Goal: Obtain resource: Download file/media

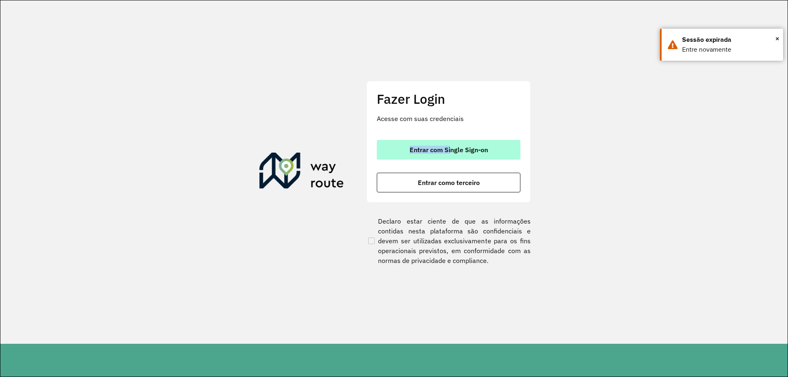
click at [451, 144] on div "Fazer Login Acesse com suas credenciais Entrar com Single Sign-on Entrar como t…" at bounding box center [449, 141] width 164 height 121
click at [450, 153] on span "Entrar com Single Sign-on" at bounding box center [449, 150] width 78 height 7
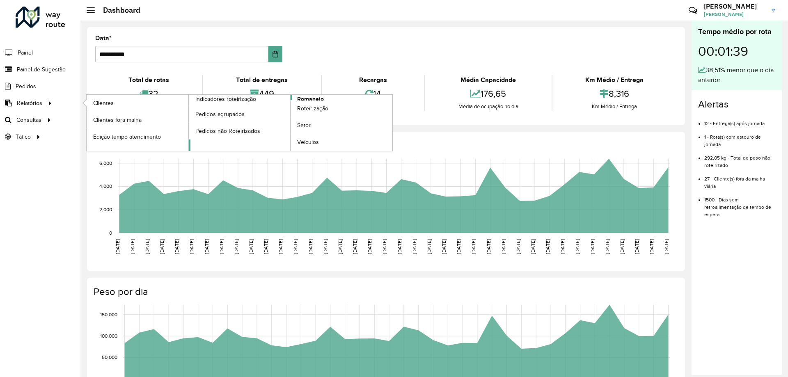
click at [322, 98] on span "Romaneio" at bounding box center [310, 99] width 27 height 9
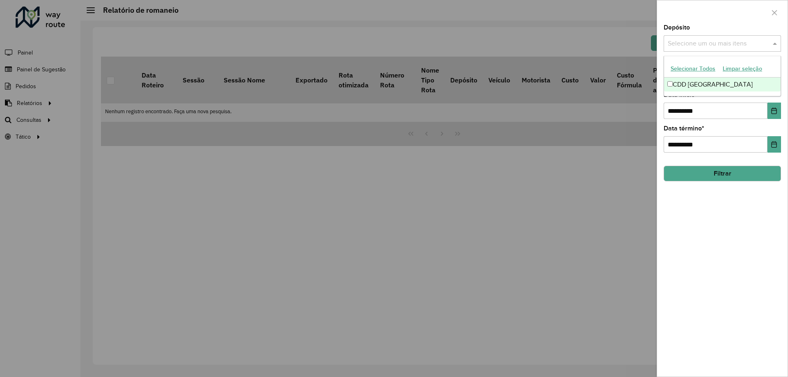
click at [691, 41] on input "text" at bounding box center [718, 44] width 105 height 10
click at [687, 81] on div "CDD [GEOGRAPHIC_DATA]" at bounding box center [722, 85] width 117 height 14
click at [717, 82] on div "CDD [GEOGRAPHIC_DATA]" at bounding box center [722, 85] width 117 height 14
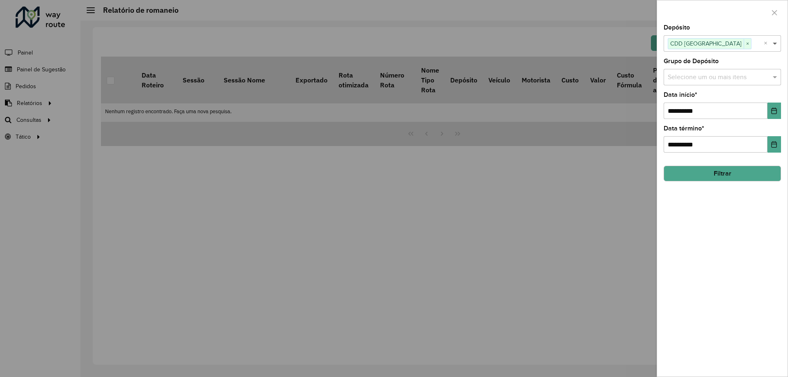
click at [776, 40] on span at bounding box center [776, 44] width 10 height 10
click at [775, 72] on span at bounding box center [776, 77] width 10 height 10
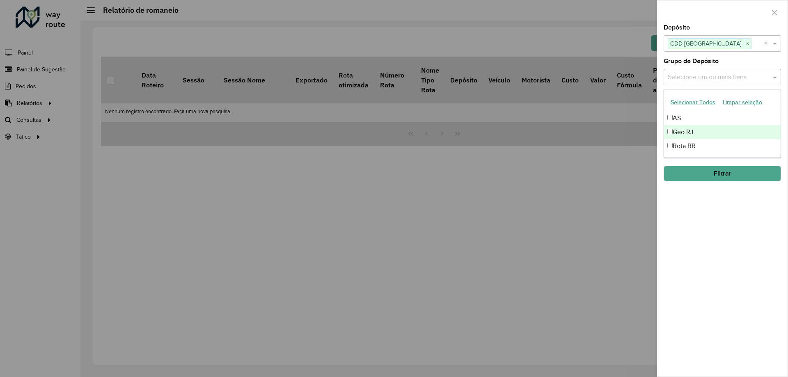
click at [699, 133] on div "Geo RJ" at bounding box center [722, 132] width 117 height 14
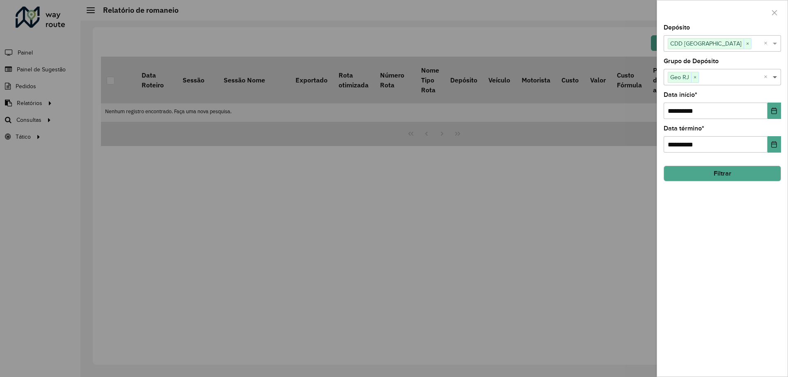
click at [775, 78] on span at bounding box center [776, 77] width 10 height 10
click at [745, 112] on input "**********" at bounding box center [716, 111] width 104 height 16
click at [772, 110] on icon "Choose Date" at bounding box center [774, 111] width 5 height 7
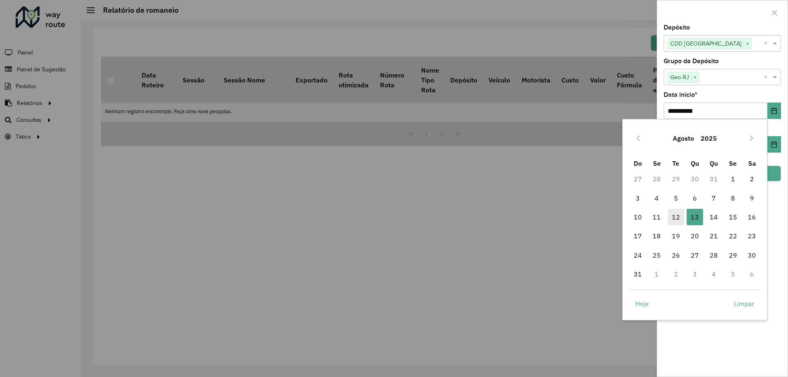
click at [678, 214] on span "12" at bounding box center [676, 217] width 16 height 16
type input "**********"
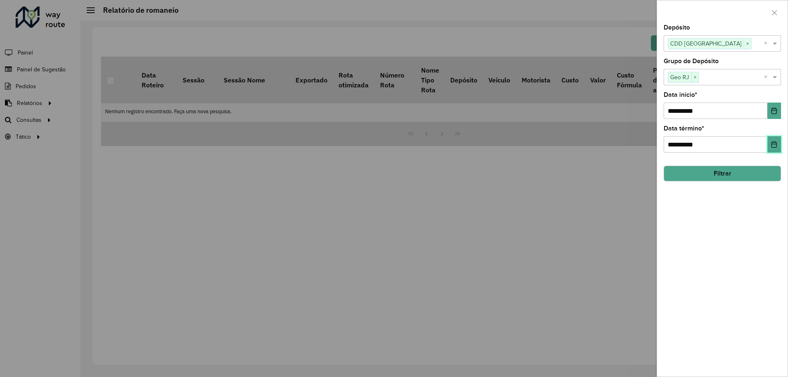
click at [776, 147] on icon "Choose Date" at bounding box center [774, 144] width 7 height 7
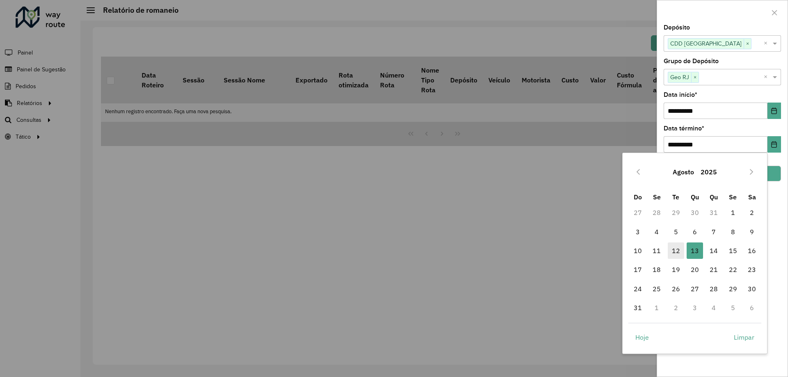
click at [678, 253] on span "12" at bounding box center [676, 251] width 16 height 16
type input "**********"
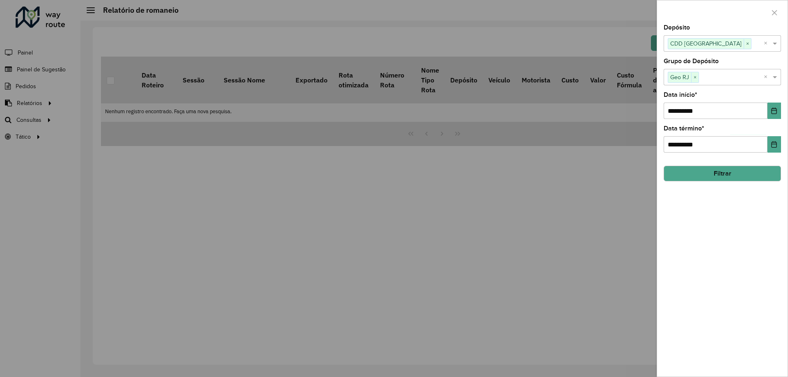
click at [708, 179] on button "Filtrar" at bounding box center [722, 174] width 117 height 16
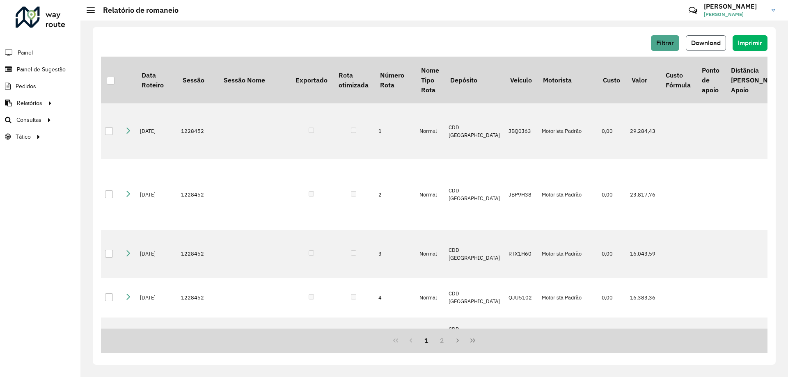
click at [708, 45] on span "Download" at bounding box center [706, 42] width 30 height 7
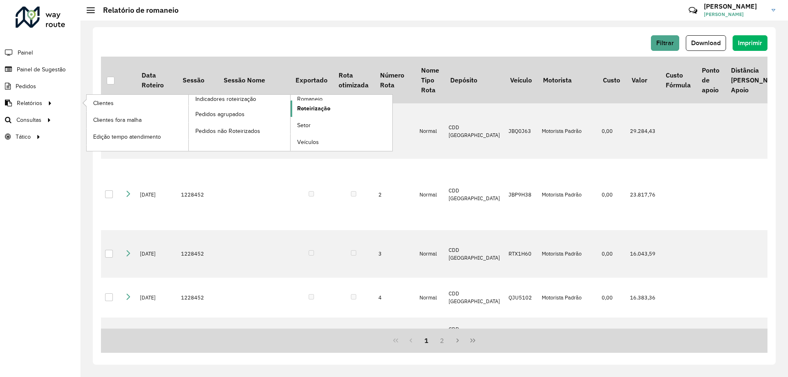
click at [309, 112] on span "Roteirização" at bounding box center [313, 108] width 33 height 9
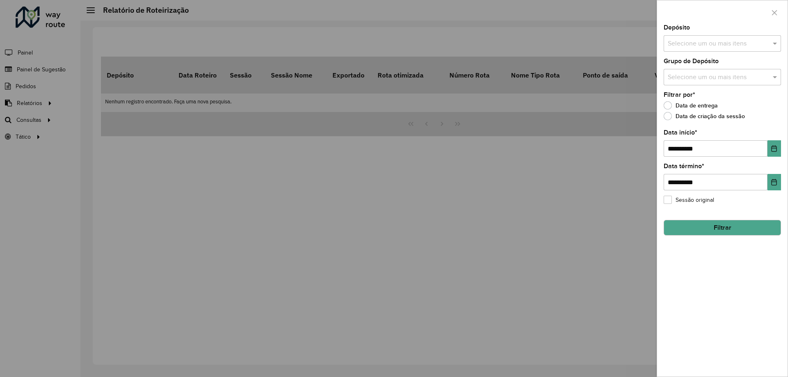
click at [690, 48] on input "text" at bounding box center [718, 44] width 105 height 10
click at [685, 82] on div "CDD [GEOGRAPHIC_DATA]" at bounding box center [722, 85] width 117 height 14
click at [777, 46] on span at bounding box center [776, 44] width 10 height 10
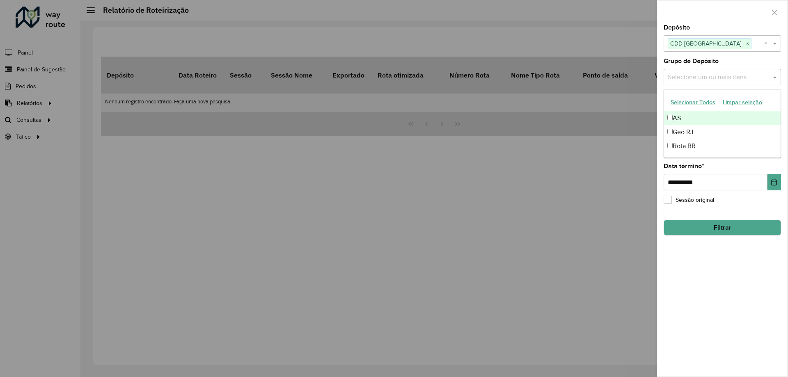
click at [690, 73] on input "text" at bounding box center [718, 78] width 105 height 10
click at [677, 130] on div "Geo RJ" at bounding box center [722, 132] width 117 height 14
click at [776, 82] on span at bounding box center [776, 77] width 10 height 10
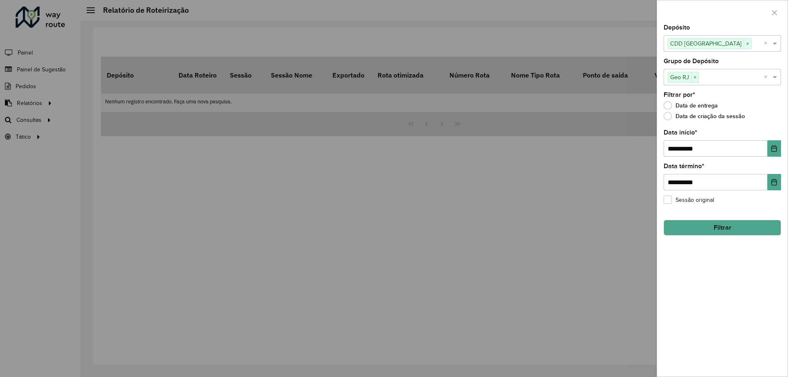
click at [736, 229] on button "Filtrar" at bounding box center [722, 228] width 117 height 16
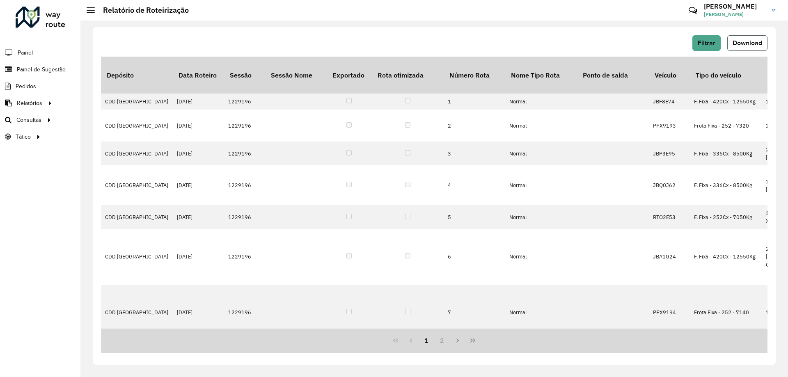
click at [742, 40] on span "Download" at bounding box center [748, 42] width 30 height 7
